Goal: Obtain resource: Download file/media

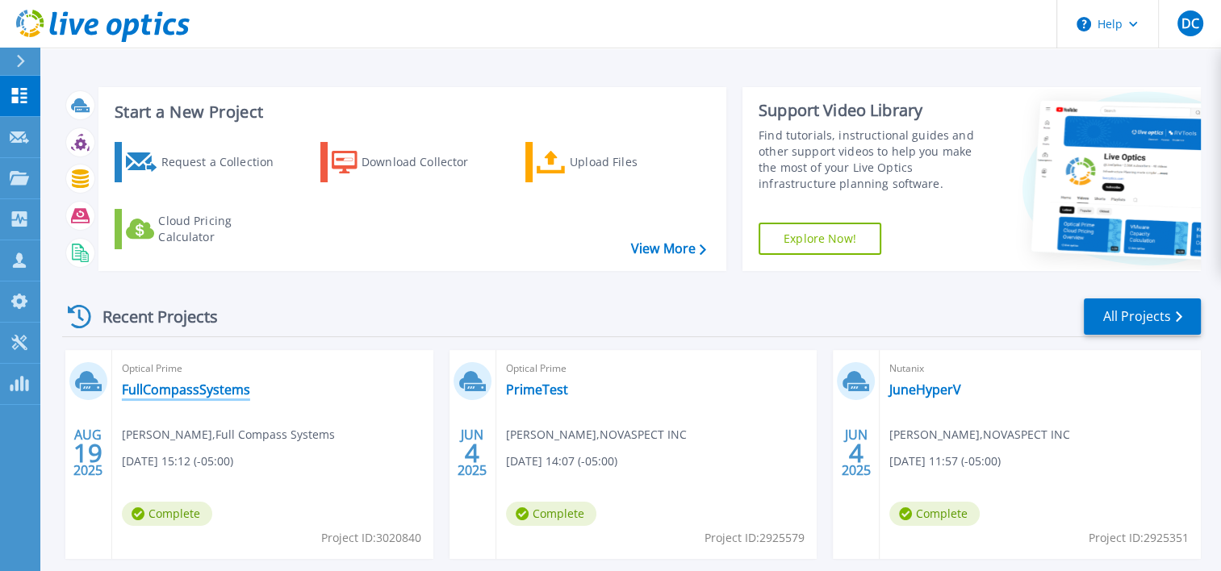
click at [243, 391] on link "FullCompassSystems" at bounding box center [186, 390] width 128 height 16
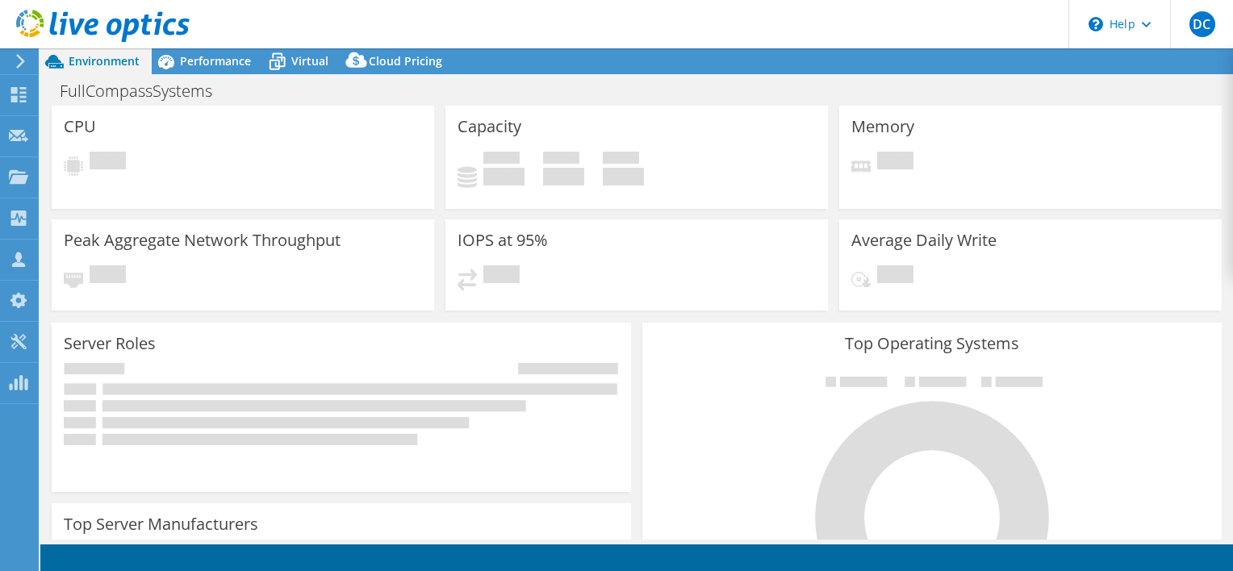
select select "USD"
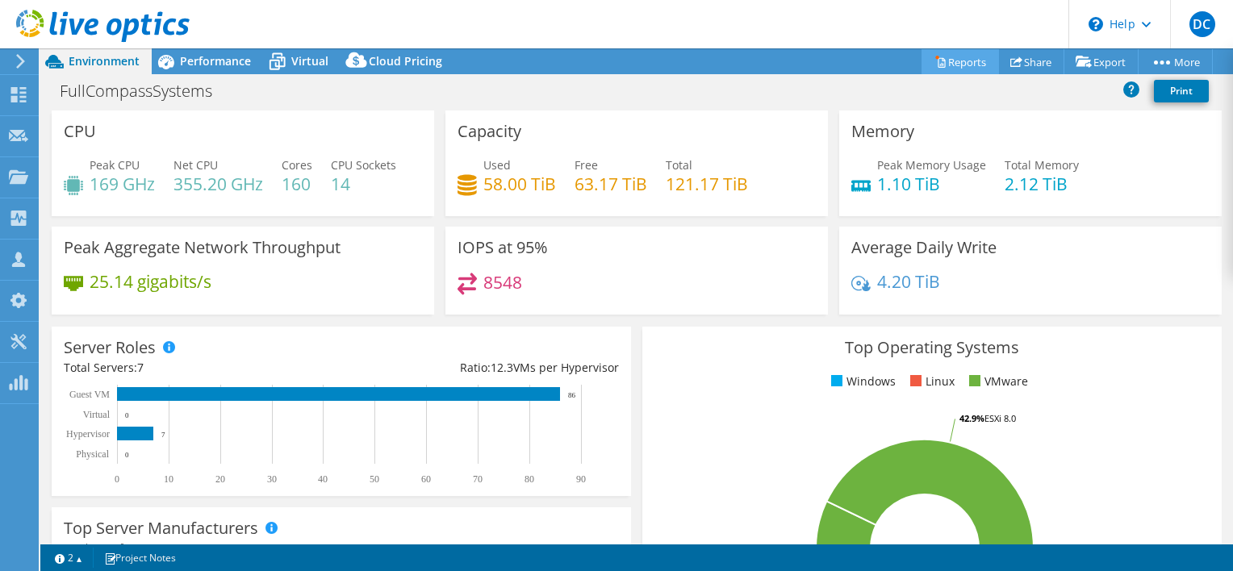
click at [978, 59] on link "Reports" at bounding box center [960, 61] width 77 height 25
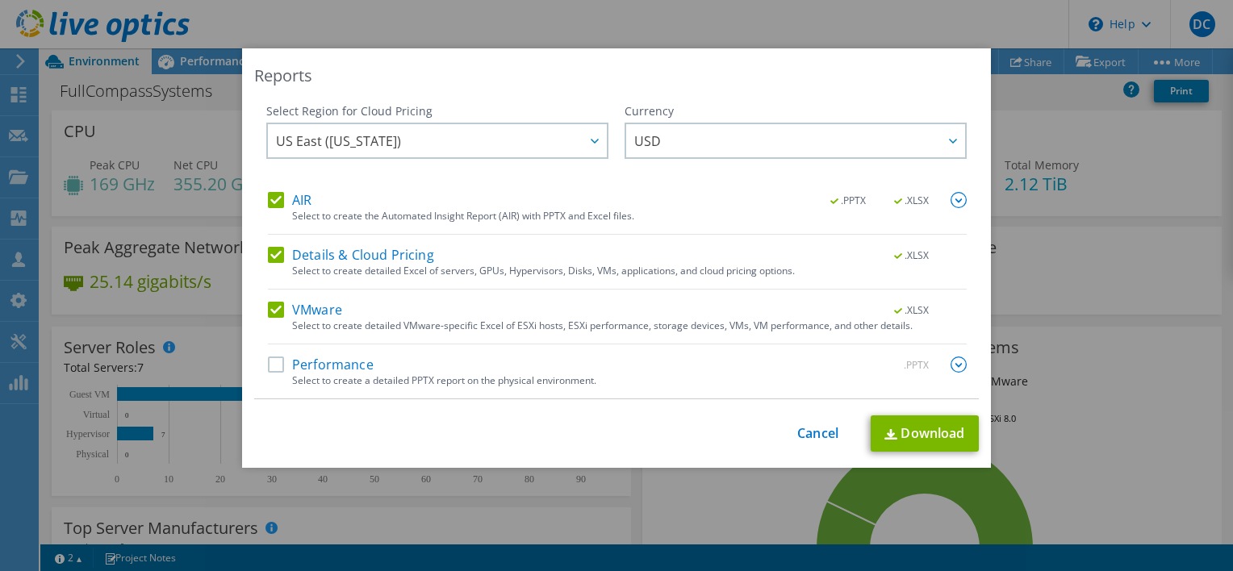
click at [333, 363] on label "Performance" at bounding box center [321, 365] width 106 height 16
click at [0, 0] on input "Performance" at bounding box center [0, 0] width 0 height 0
click at [943, 375] on div "Select to create a detailed PPTX report on the physical environment." at bounding box center [629, 380] width 675 height 11
click at [954, 359] on img at bounding box center [959, 365] width 16 height 16
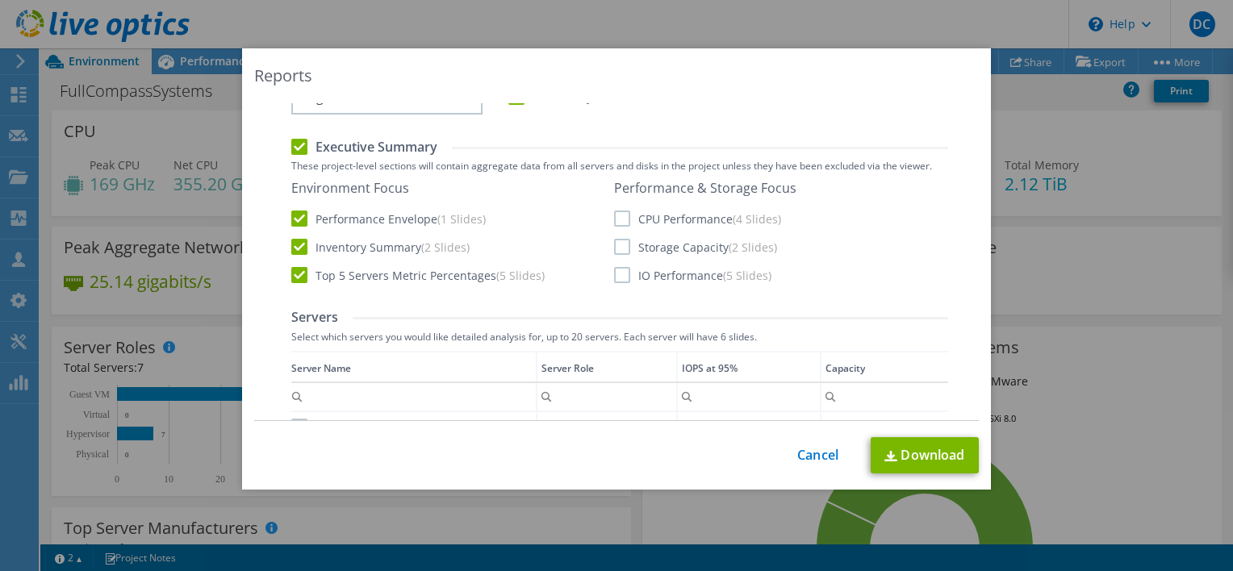
scroll to position [323, 0]
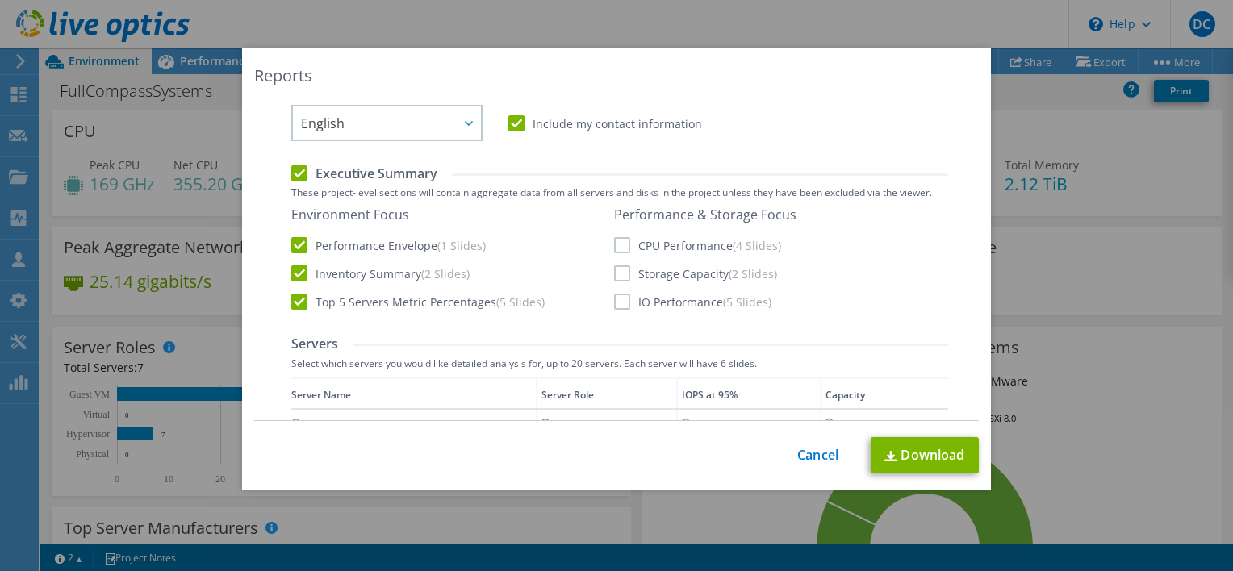
click at [696, 244] on label "CPU Performance (4 Slides)" at bounding box center [697, 245] width 167 height 16
click at [0, 0] on input "CPU Performance (4 Slides)" at bounding box center [0, 0] width 0 height 0
click at [677, 274] on label "Storage Capacity (2 Slides)" at bounding box center [695, 274] width 163 height 16
click at [0, 0] on input "Storage Capacity (2 Slides)" at bounding box center [0, 0] width 0 height 0
click at [680, 304] on label "IO Performance (5 Slides)" at bounding box center [692, 302] width 157 height 16
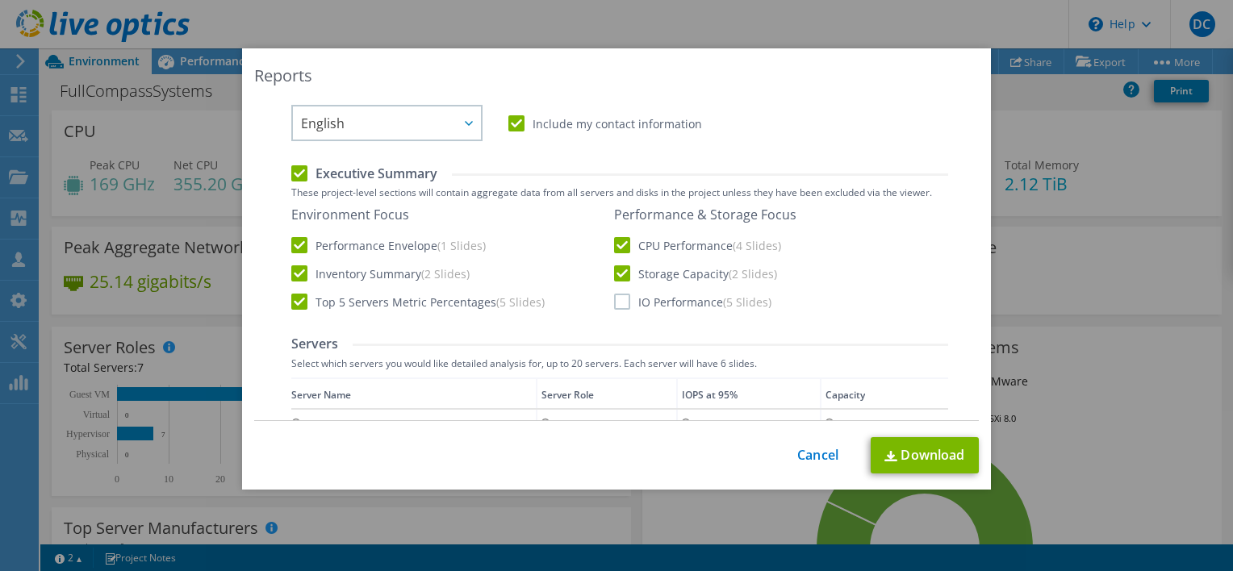
click at [0, 0] on input "IO Performance (5 Slides)" at bounding box center [0, 0] width 0 height 0
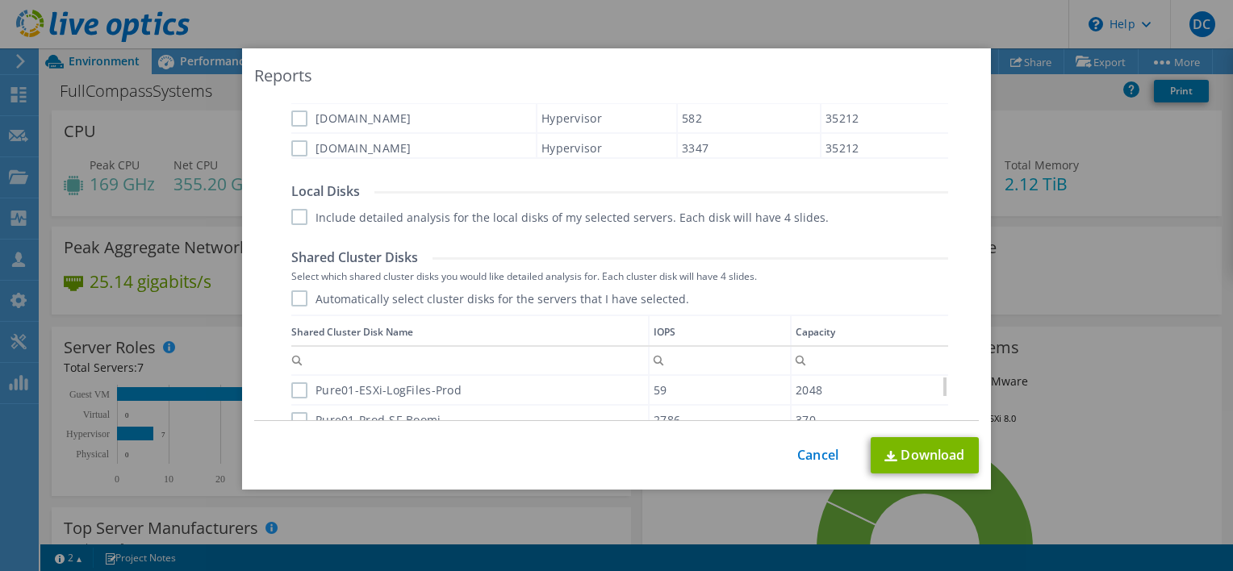
scroll to position [1169, 0]
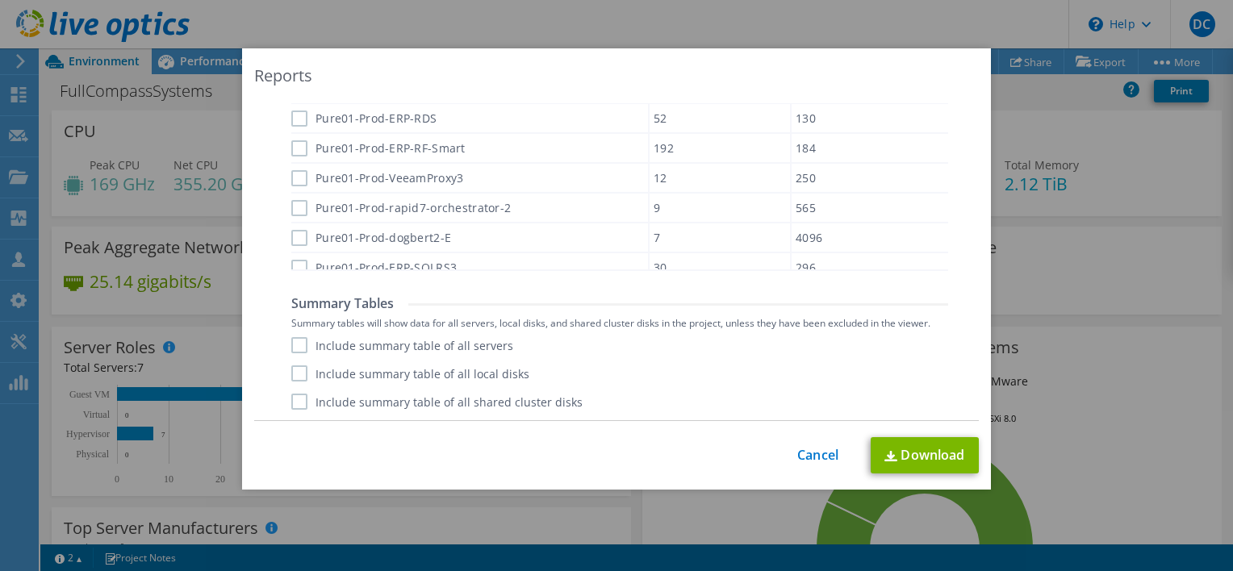
click at [482, 348] on label "Include summary table of all servers" at bounding box center [402, 345] width 222 height 16
click at [0, 0] on input "Include summary table of all servers" at bounding box center [0, 0] width 0 height 0
click at [478, 361] on div "Include summary table of all servers Include summary table of all local disks I…" at bounding box center [619, 373] width 657 height 73
click at [472, 394] on label "Include summary table of all shared cluster disks" at bounding box center [436, 402] width 291 height 16
click at [0, 0] on input "Include summary table of all shared cluster disks" at bounding box center [0, 0] width 0 height 0
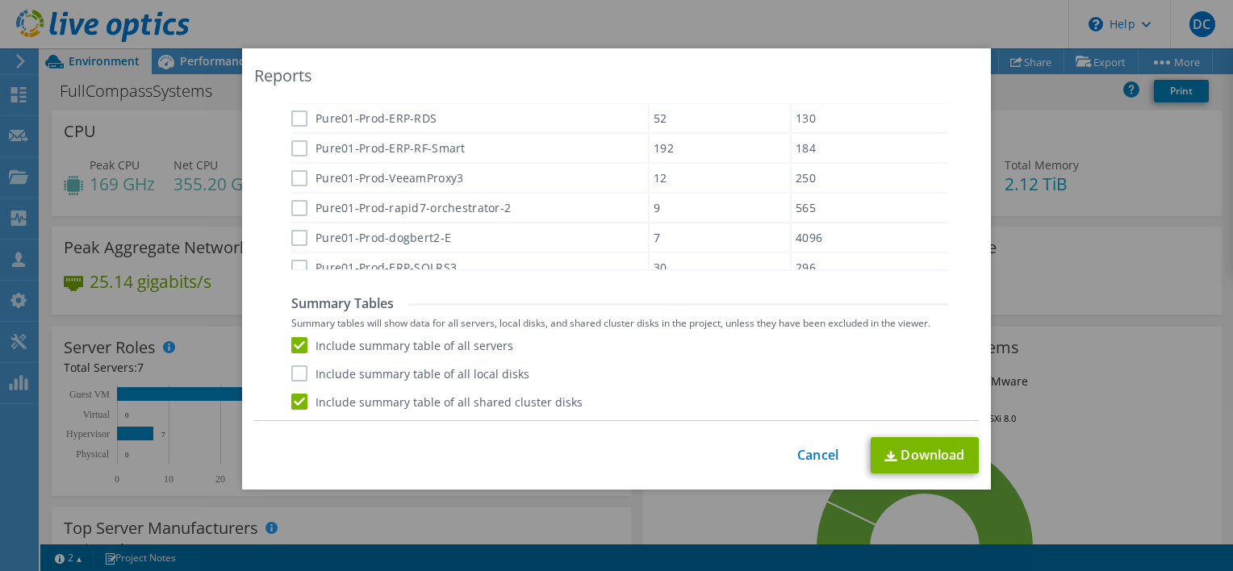
click at [481, 368] on label "Include summary table of all local disks" at bounding box center [410, 374] width 238 height 16
click at [0, 0] on input "Include summary table of all local disks" at bounding box center [0, 0] width 0 height 0
click at [931, 452] on link "Download" at bounding box center [925, 455] width 108 height 36
click at [821, 448] on link "Cancel" at bounding box center [818, 455] width 41 height 15
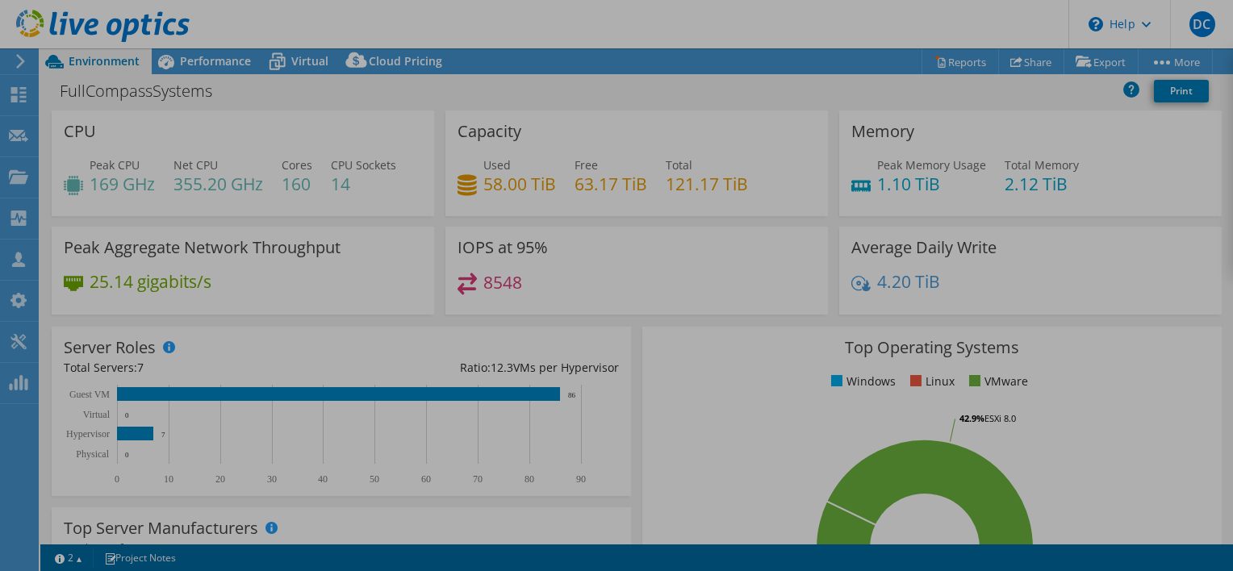
click at [819, 456] on div at bounding box center [616, 285] width 1233 height 571
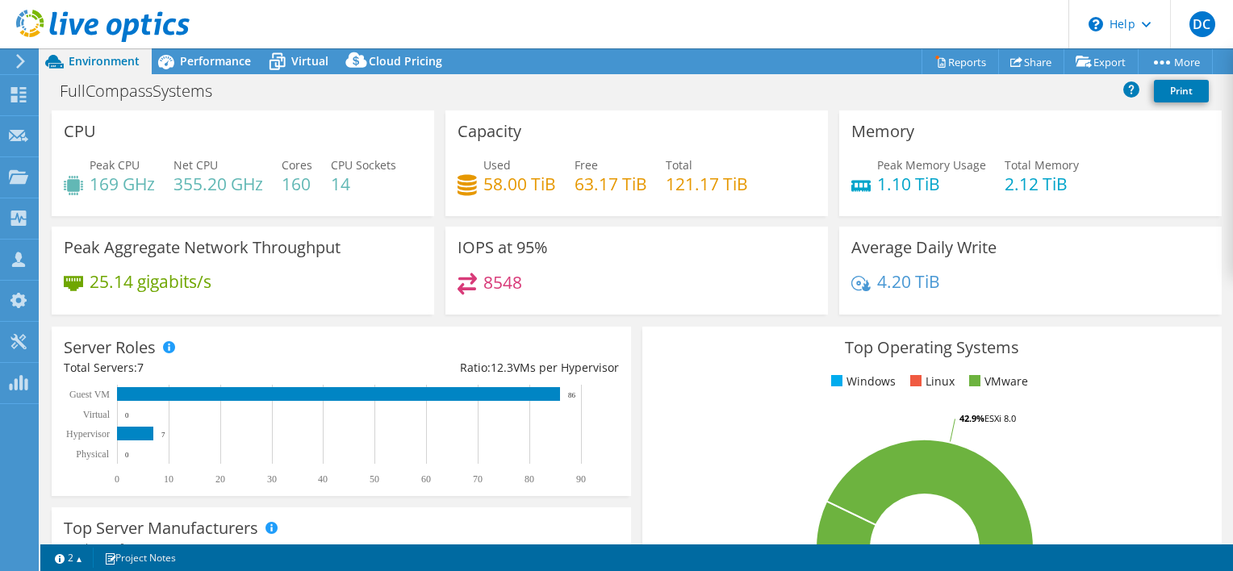
click at [780, 199] on div "Used 58.00 TiB Free 63.17 TiB Total 121.17 TiB" at bounding box center [637, 183] width 358 height 52
click at [199, 55] on span "Performance" at bounding box center [215, 60] width 71 height 15
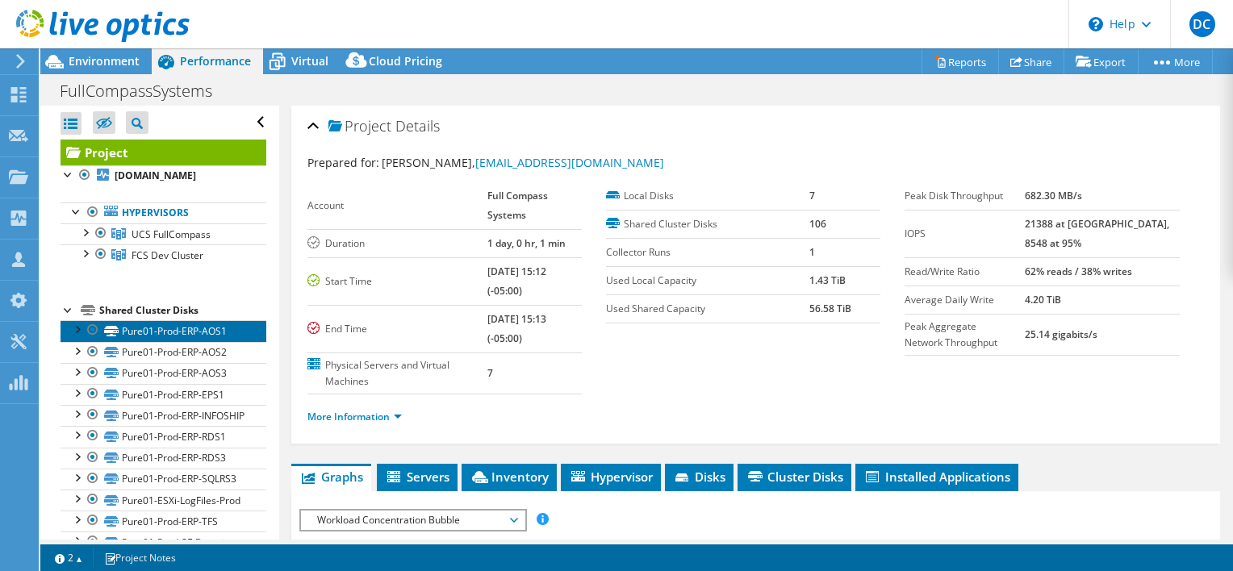
click at [165, 341] on link "Pure01-Prod-ERP-AOS1" at bounding box center [164, 330] width 206 height 21
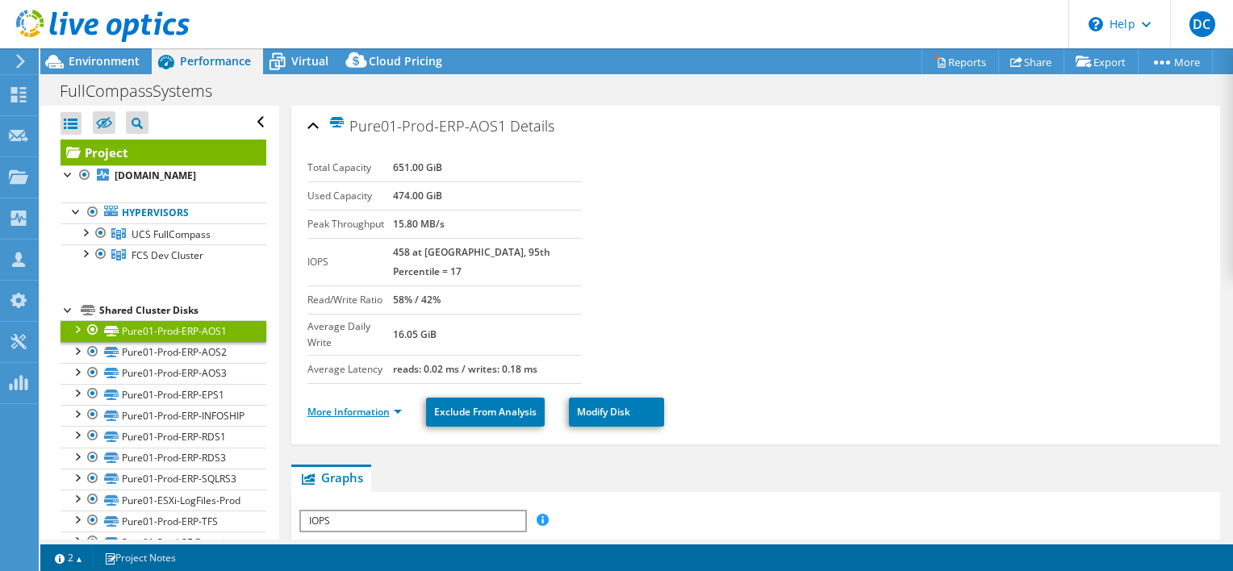
click at [381, 405] on link "More Information" at bounding box center [355, 412] width 94 height 14
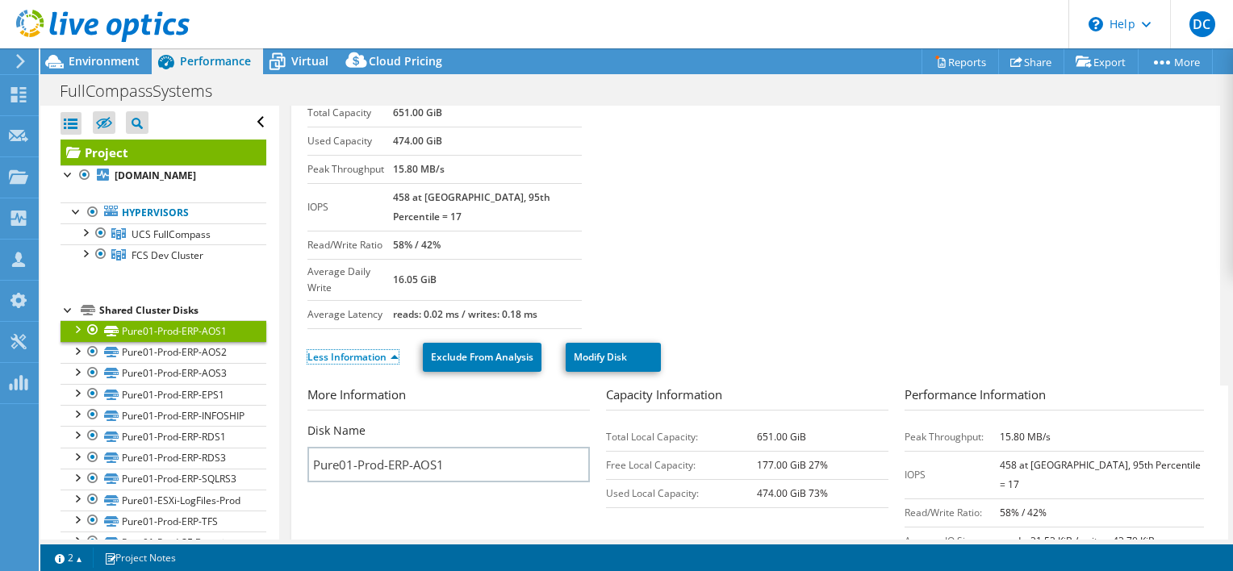
scroll to position [0, 0]
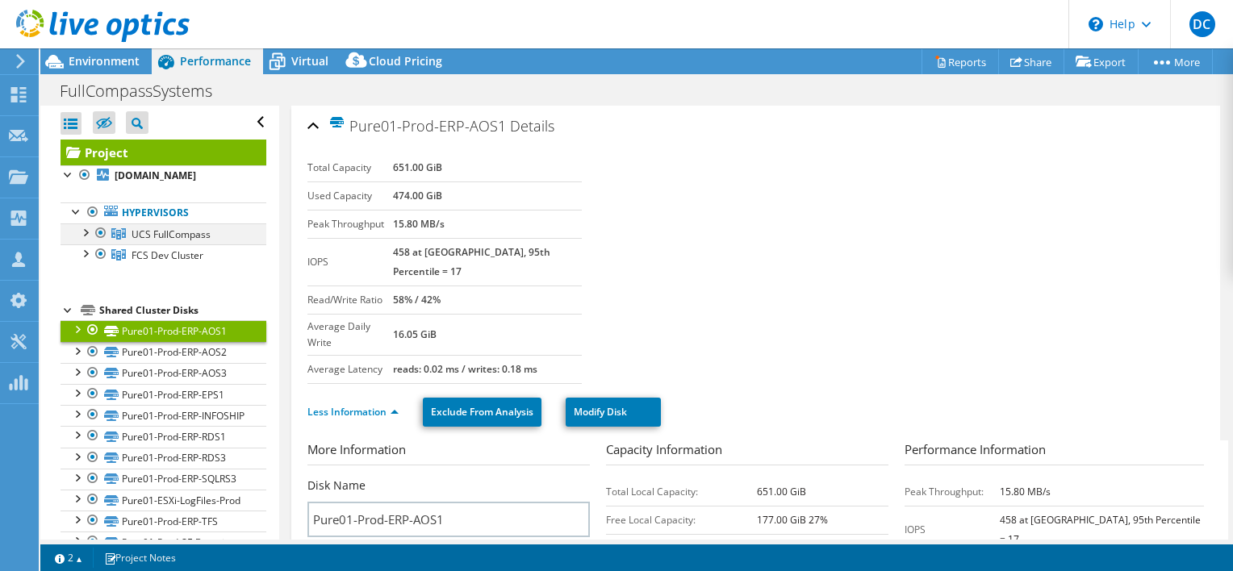
click at [90, 240] on div at bounding box center [85, 232] width 16 height 16
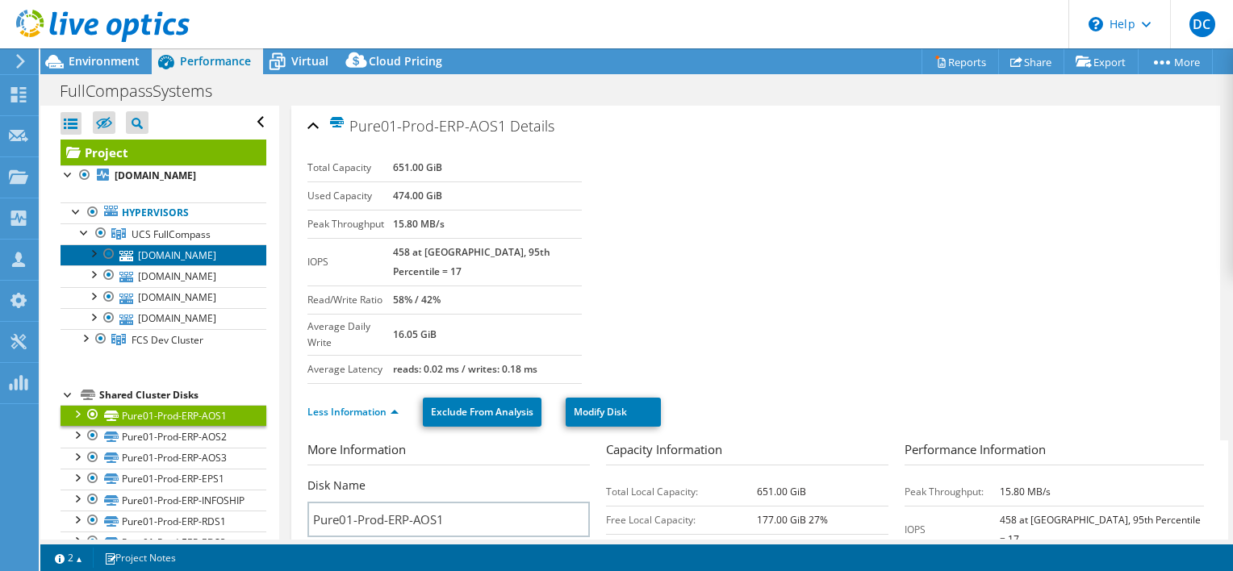
click at [197, 266] on link "[DOMAIN_NAME]" at bounding box center [164, 255] width 206 height 21
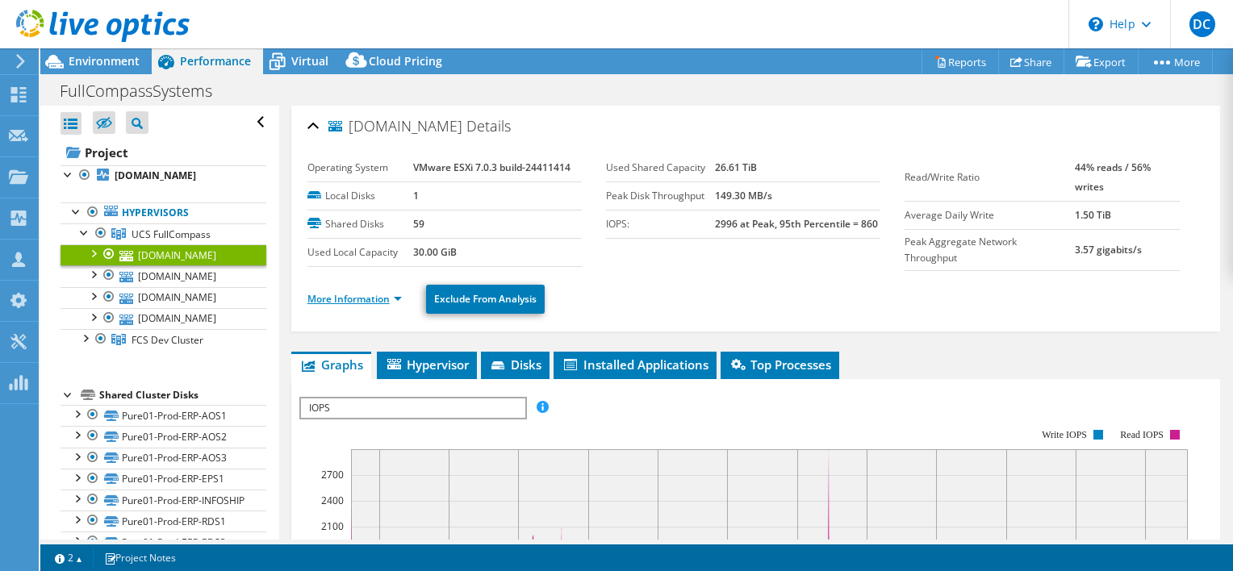
click at [380, 299] on link "More Information" at bounding box center [355, 299] width 94 height 14
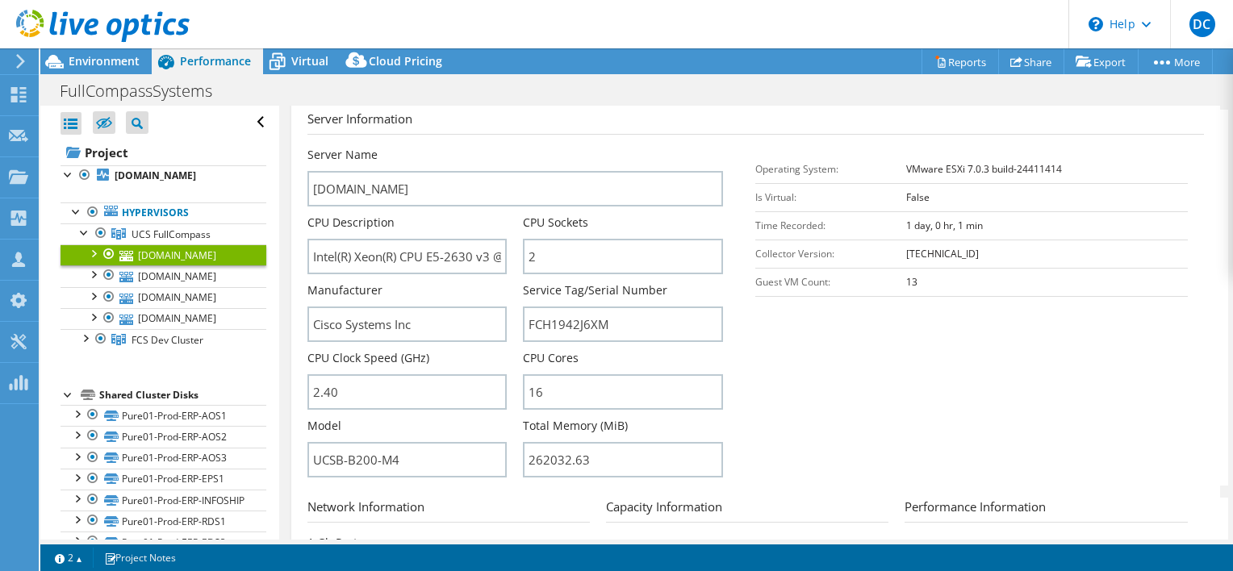
scroll to position [242, 0]
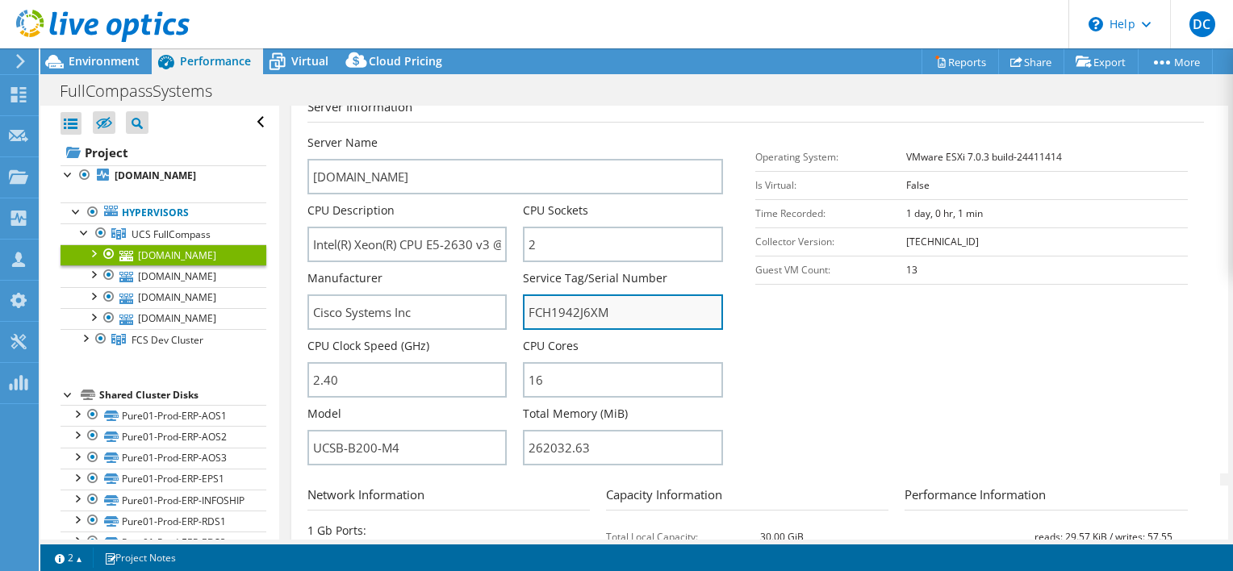
click at [533, 304] on input "FCH1942J6XM" at bounding box center [623, 313] width 200 height 36
click at [659, 300] on input "FCH1942J6XM" at bounding box center [623, 313] width 200 height 36
click at [82, 48] on div at bounding box center [95, 27] width 190 height 54
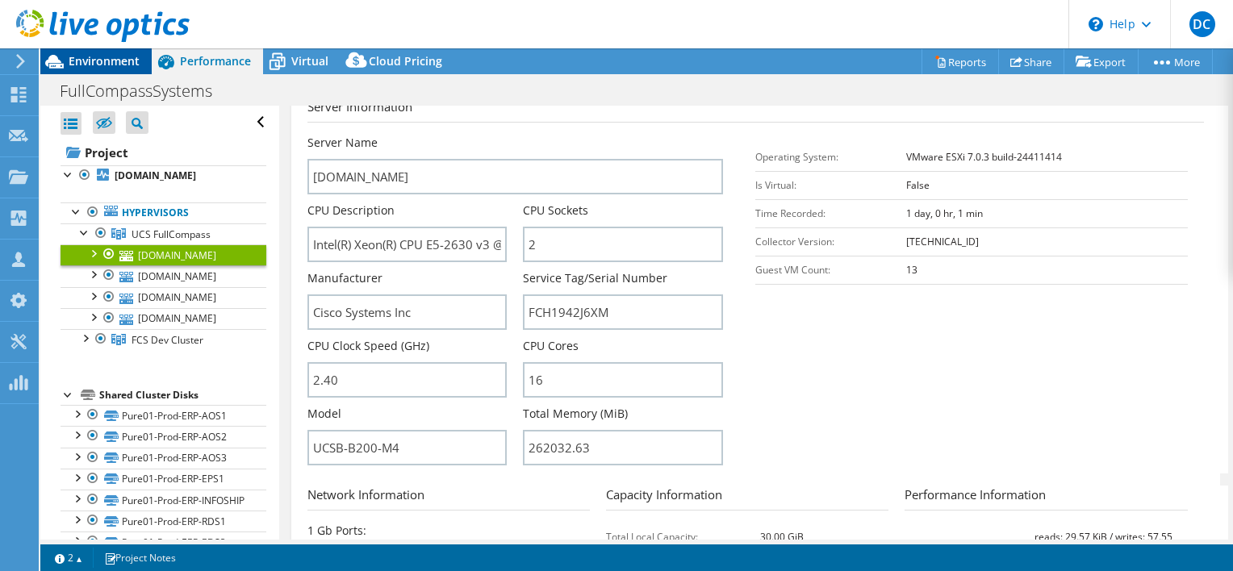
drag, startPoint x: 82, startPoint y: 48, endPoint x: 84, endPoint y: 57, distance: 8.2
click at [83, 48] on div at bounding box center [95, 27] width 190 height 54
click at [84, 57] on span "Environment" at bounding box center [104, 60] width 71 height 15
